Goal: Book appointment/travel/reservation

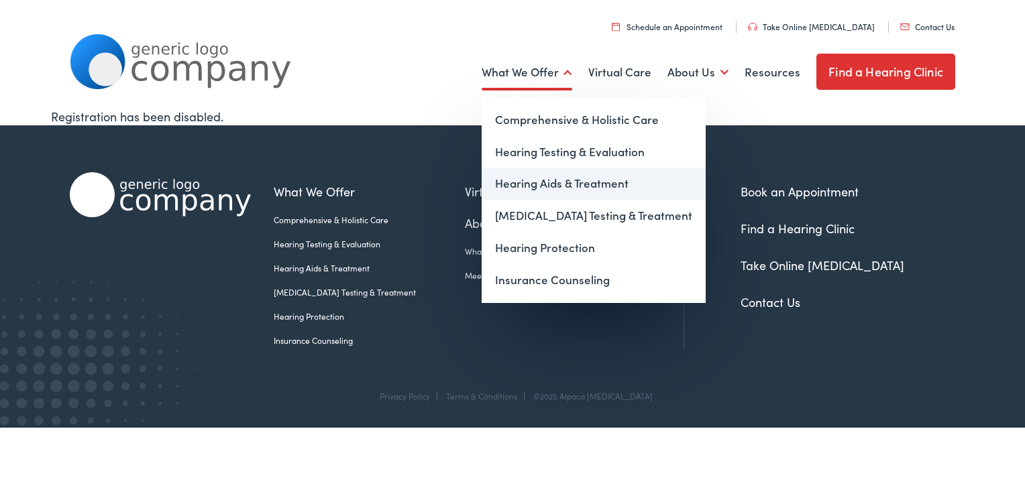
click at [537, 186] on link "Hearing Aids & Treatment" at bounding box center [594, 184] width 224 height 32
click at [539, 184] on link "Hearing Aids & Treatment" at bounding box center [594, 184] width 224 height 32
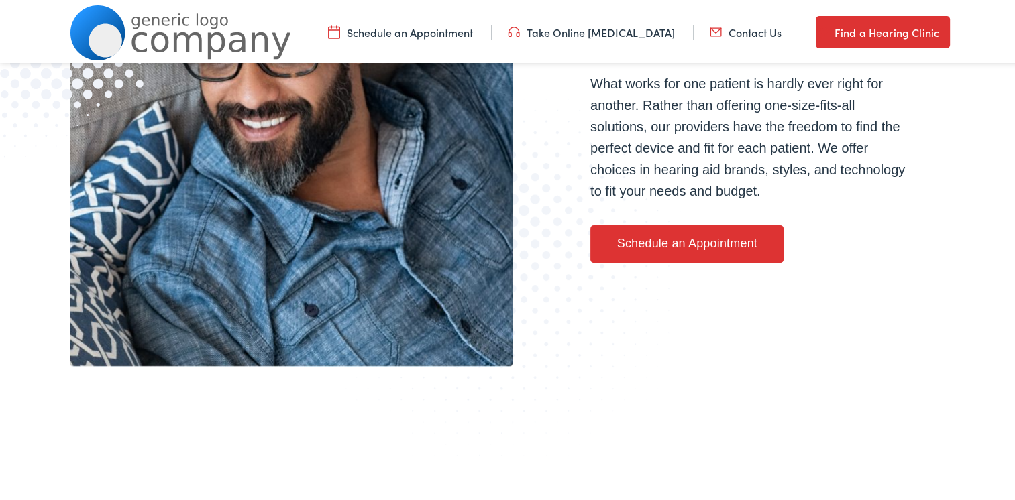
scroll to position [469, 0]
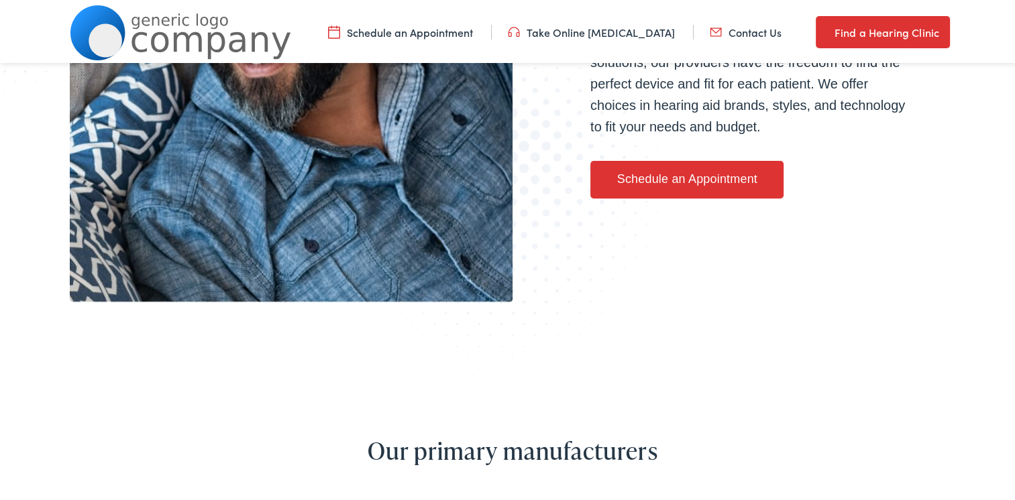
click at [671, 184] on link "Schedule an Appointment" at bounding box center [686, 177] width 193 height 38
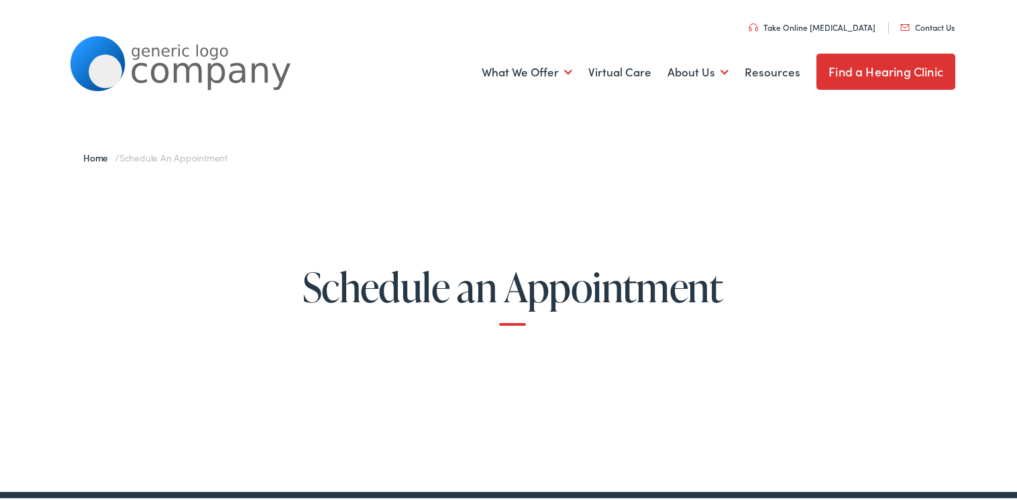
click at [488, 293] on h1 "Schedule an Appointment" at bounding box center [512, 293] width 943 height 61
click at [850, 78] on link "Find a Hearing Clinic" at bounding box center [885, 70] width 139 height 36
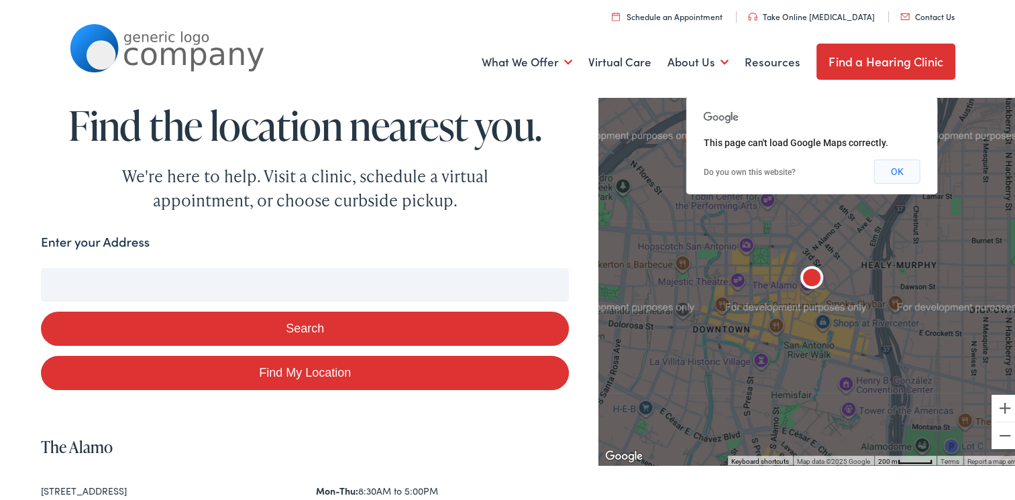
click at [889, 167] on button "OK" at bounding box center [897, 169] width 46 height 24
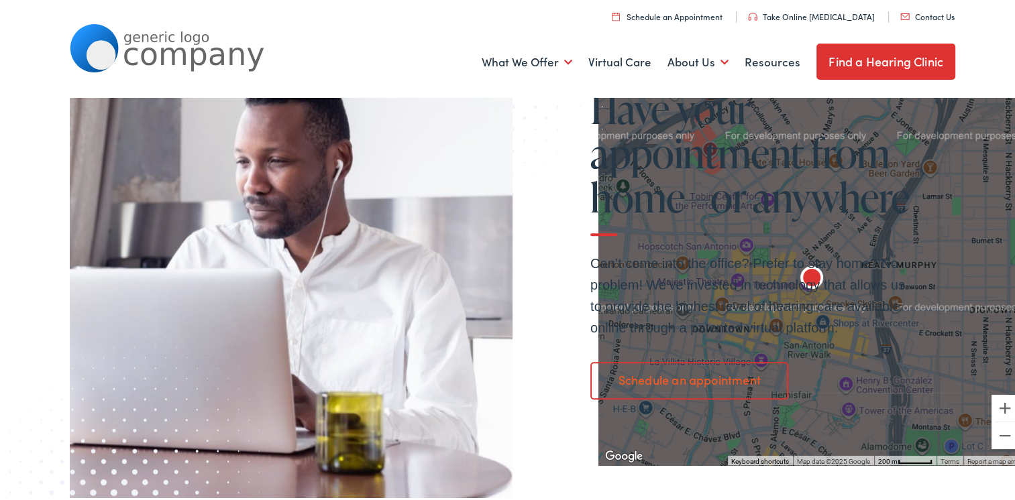
scroll to position [828, 0]
